Goal: Task Accomplishment & Management: Complete application form

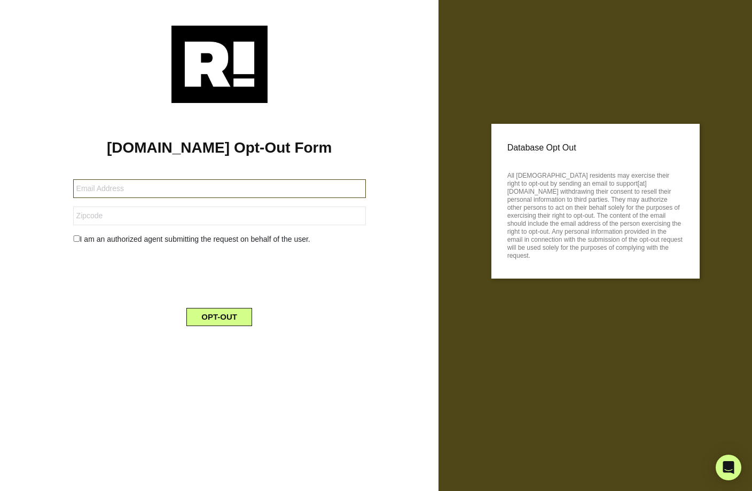
click at [77, 191] on input "text" at bounding box center [219, 188] width 293 height 19
click at [77, 189] on input "text" at bounding box center [219, 188] width 293 height 19
type input "tdjoebear@"
type input "[EMAIL_ADDRESS][DOMAIN_NAME]"
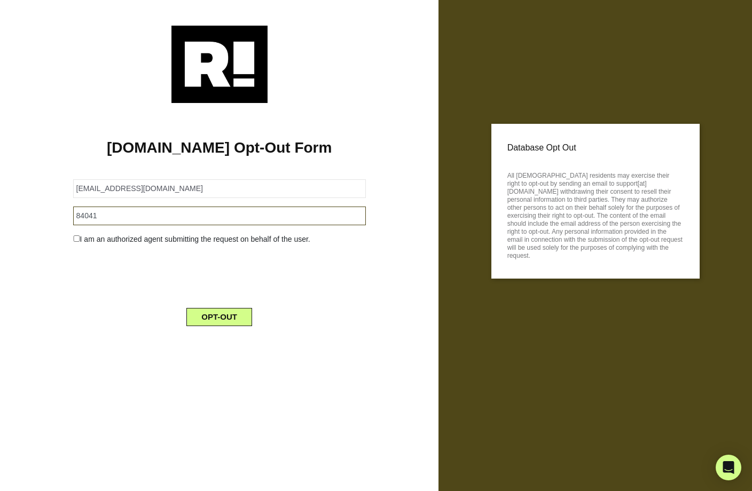
type input "84041"
click at [82, 285] on div at bounding box center [219, 275] width 309 height 42
click at [77, 239] on input "checkbox" at bounding box center [76, 239] width 7 height 6
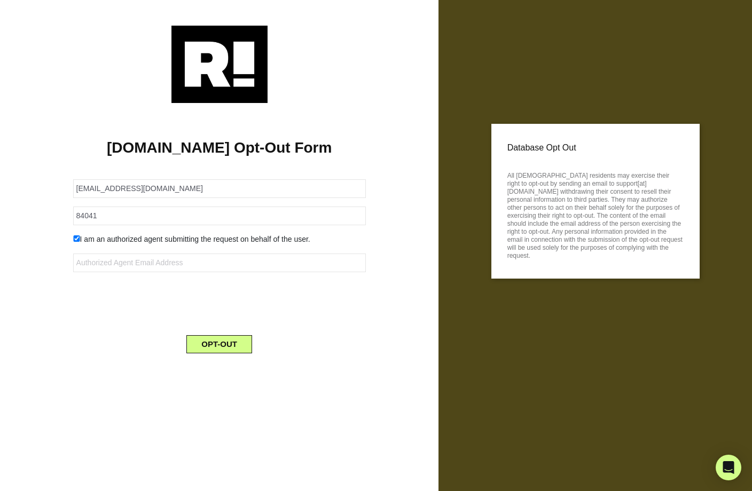
click at [75, 239] on input "checkbox" at bounding box center [76, 239] width 7 height 6
checkbox input "false"
click at [221, 315] on button "OPT-OUT" at bounding box center [219, 317] width 66 height 18
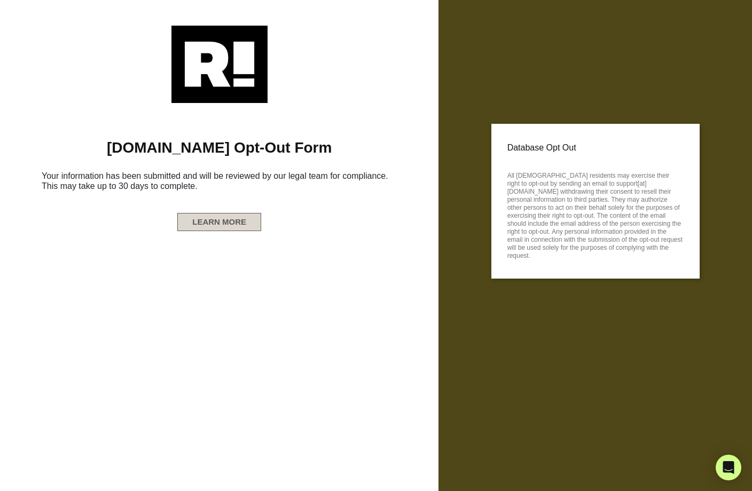
scroll to position [1, 1]
click at [234, 218] on button "LEARN MORE" at bounding box center [219, 222] width 84 height 18
